Goal: Task Accomplishment & Management: Use online tool/utility

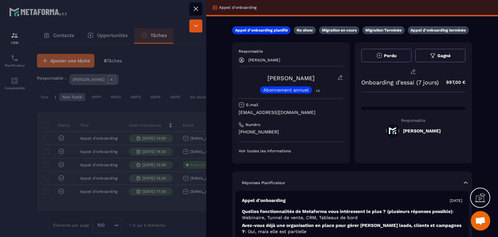
click at [192, 9] on icon at bounding box center [196, 9] width 8 height 8
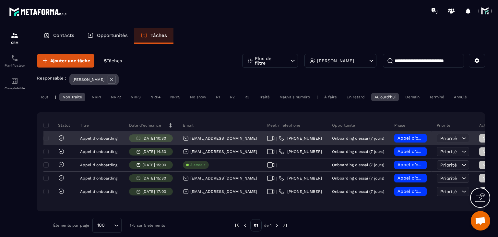
click at [270, 141] on icon at bounding box center [270, 138] width 7 height 5
